Goal: Find specific page/section: Find specific page/section

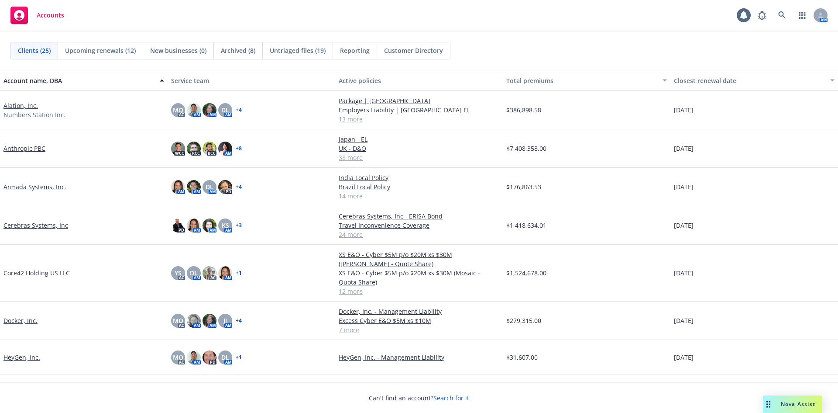
click at [145, 28] on div "Accounts 1 AM" at bounding box center [419, 15] width 838 height 31
click at [150, 26] on div "Accounts 1 AM" at bounding box center [419, 15] width 838 height 31
